Goal: Task Accomplishment & Management: Use online tool/utility

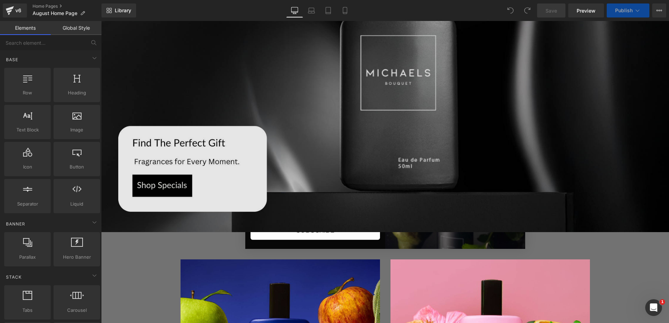
click at [175, 189] on img at bounding box center [385, 73] width 568 height 320
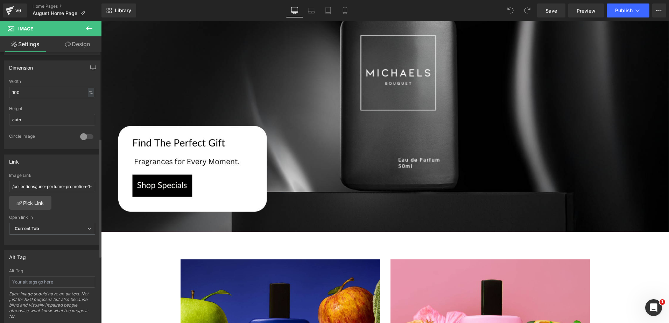
scroll to position [210, 0]
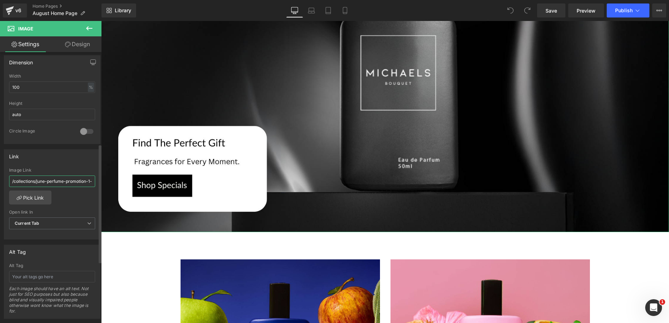
click at [65, 182] on input "/collections/june-perfume-promotion-1-500kes" at bounding box center [52, 182] width 86 height 12
click at [59, 183] on input "/collections/june-perfume-promotion-1-500kes" at bounding box center [52, 182] width 86 height 12
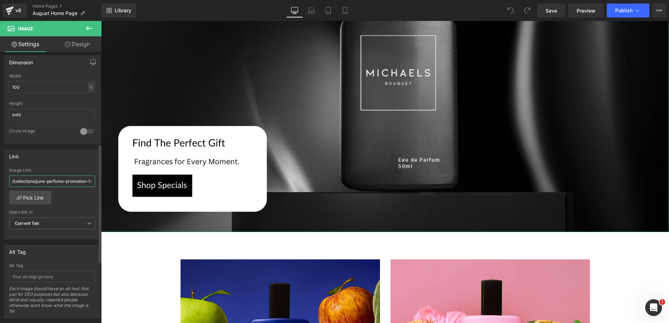
paste input "[URL][DOMAIN_NAME]"
type input "[URL][DOMAIN_NAME]"
click at [40, 194] on link "Pick Link" at bounding box center [30, 198] width 42 height 14
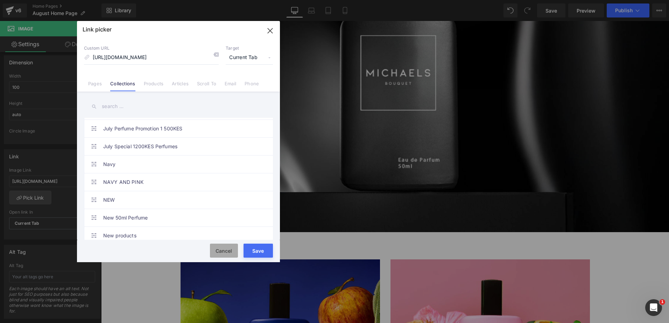
click at [225, 254] on button "Cancel" at bounding box center [224, 251] width 28 height 14
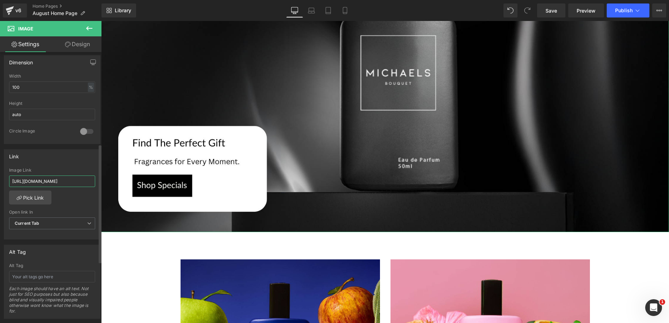
click at [54, 180] on input "[URL][DOMAIN_NAME]" at bounding box center [52, 182] width 86 height 12
drag, startPoint x: 554, startPoint y: 9, endPoint x: 494, endPoint y: 18, distance: 60.8
click at [554, 9] on span "Save" at bounding box center [552, 10] width 12 height 7
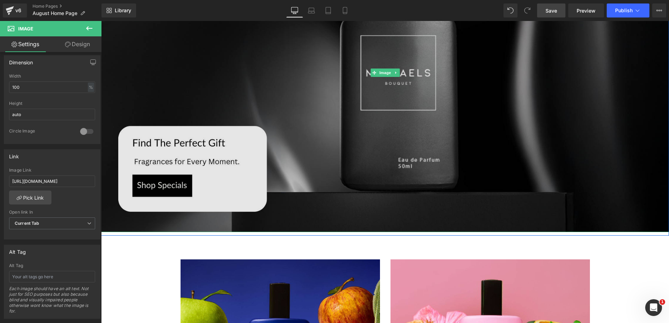
click at [171, 177] on img at bounding box center [385, 73] width 568 height 320
click at [153, 183] on img at bounding box center [385, 73] width 568 height 320
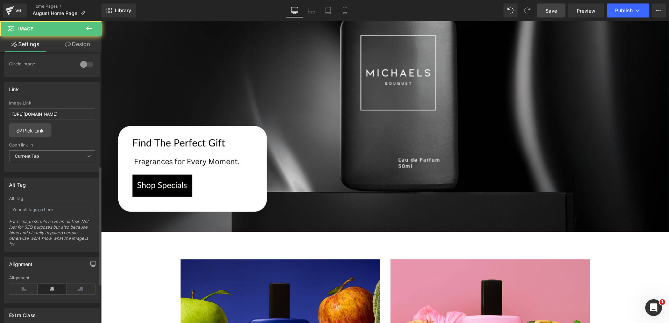
scroll to position [280, 0]
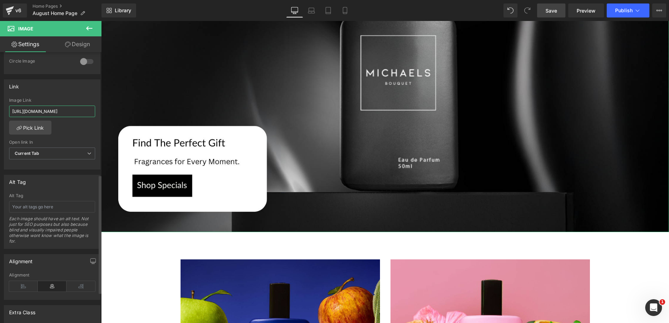
click at [61, 114] on input "[URL][DOMAIN_NAME]" at bounding box center [52, 112] width 86 height 12
click at [623, 7] on button "Publish" at bounding box center [628, 10] width 43 height 14
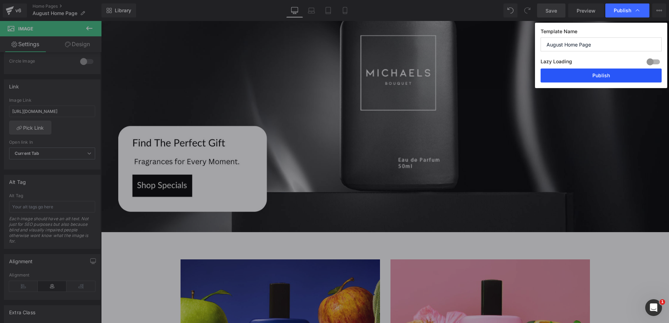
click at [610, 73] on button "Publish" at bounding box center [601, 76] width 121 height 14
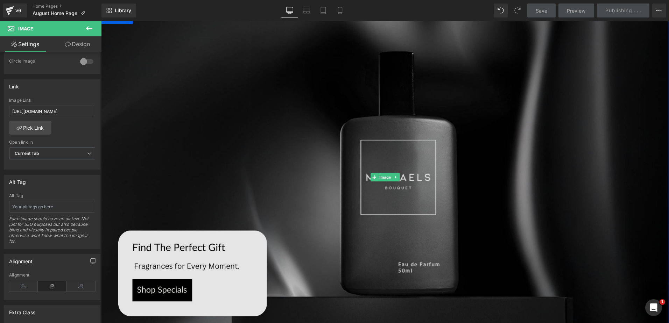
scroll to position [175, 0]
